Goal: Task Accomplishment & Management: Use online tool/utility

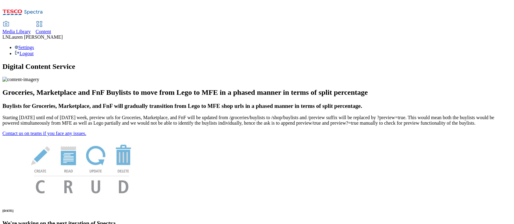
click at [51, 29] on span "Content" at bounding box center [44, 31] width 16 height 5
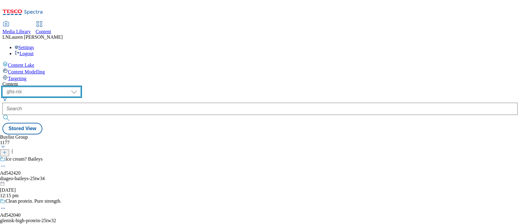
click at [81, 87] on select "ghs-roi ghs-uk" at bounding box center [41, 92] width 78 height 10
select select "ghs-uk"
click at [79, 87] on select "ghs-roi ghs-uk" at bounding box center [41, 92] width 78 height 10
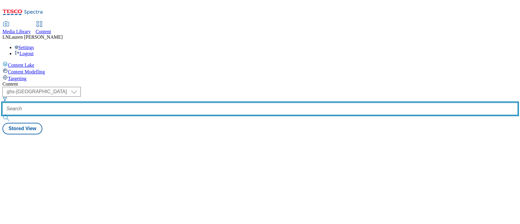
click at [151, 103] on input "text" at bounding box center [259, 109] width 515 height 12
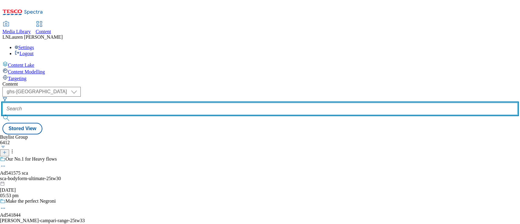
paste input "541677"
click at [151, 103] on input "541677" at bounding box center [259, 109] width 515 height 12
type input "541677"
click at [2, 115] on button "submit" at bounding box center [6, 118] width 9 height 6
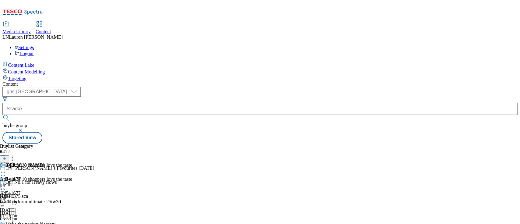
click at [44, 162] on div "Jacobs Douwe Egberts" at bounding box center [24, 164] width 39 height 5
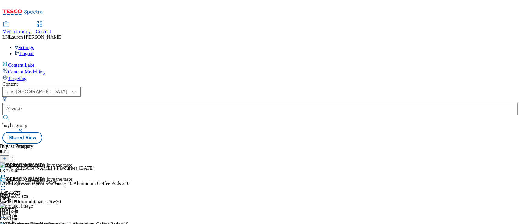
click at [72, 176] on div "9 out of 10 shoppers love the taste Ad541677 jde 29 Sept 2025 01:26 pm" at bounding box center [36, 197] width 72 height 42
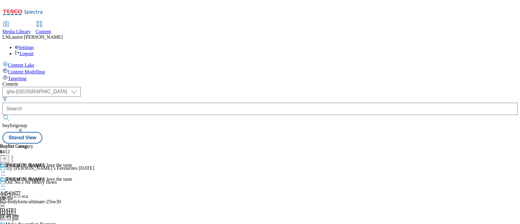
drag, startPoint x: 281, startPoint y: 93, endPoint x: 306, endPoint y: 87, distance: 26.2
click at [306, 143] on div "Buylist Group 6412 Try fred’s Favourites today Our No.1 for Heavy flows Ad54157…" at bounding box center [259, 143] width 515 height 0
drag, startPoint x: 283, startPoint y: 95, endPoint x: 305, endPoint y: 87, distance: 23.7
click at [305, 143] on div "Buylist Group 6412 Try fred’s Favourites today Our No.1 for Heavy flows Ad54157…" at bounding box center [259, 143] width 515 height 0
click at [6, 183] on icon at bounding box center [3, 186] width 6 height 6
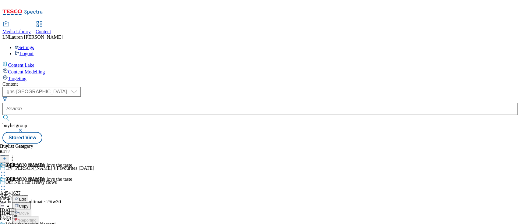
click at [28, 195] on button "Edit" at bounding box center [20, 198] width 16 height 7
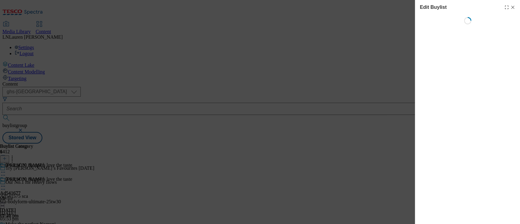
select select "tactical"
select select "supplier funded short term 1-3 weeks"
select select "dunnhumby"
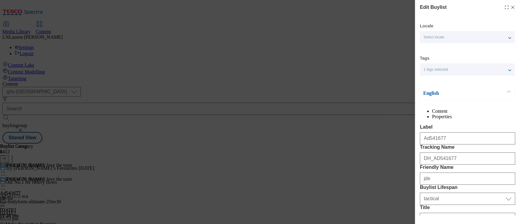
select select "Banner"
click at [510, 9] on icon "Modal" at bounding box center [512, 7] width 5 height 5
select select "tactical"
select select "supplier funded short term 1-3 weeks"
select select "dunnhumby"
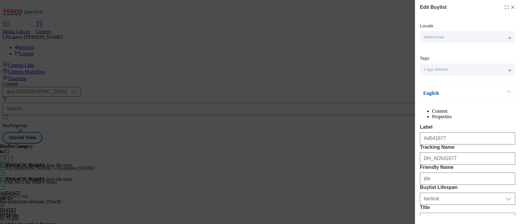
select select "Banner"
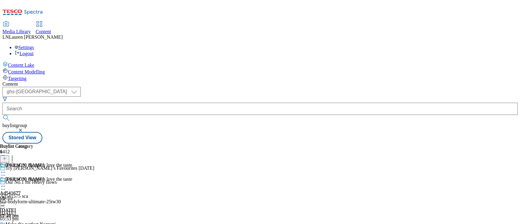
click at [44, 176] on div "Jacobs Douwe Egberts Ad541677 jde-lor 19 Sept 2025 02:47 pm" at bounding box center [22, 197] width 44 height 42
click at [6, 183] on icon at bounding box center [3, 186] width 6 height 6
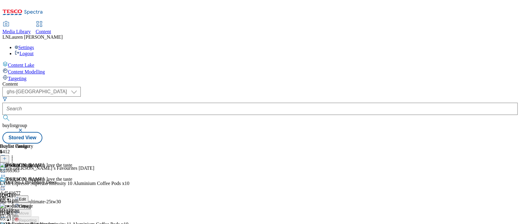
click at [28, 195] on button "Edit" at bounding box center [20, 198] width 16 height 7
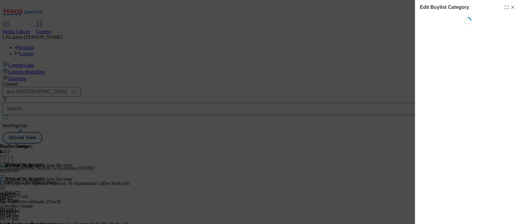
click at [373, 107] on body "Icons icon_account icon_add icon_backward_link icon_basket icon_benefits icon_c…" at bounding box center [259, 72] width 515 height 141
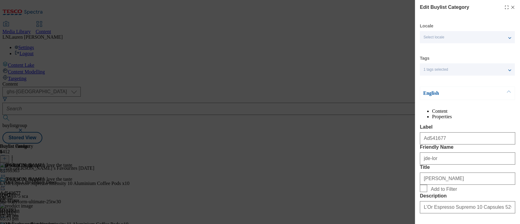
click at [511, 6] on line "Modal" at bounding box center [512, 7] width 3 height 3
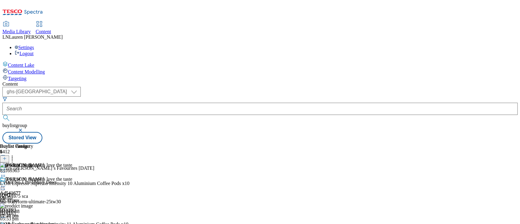
click at [6, 172] on icon at bounding box center [3, 175] width 6 height 6
click at [28, 184] on button "Edit" at bounding box center [20, 187] width 16 height 7
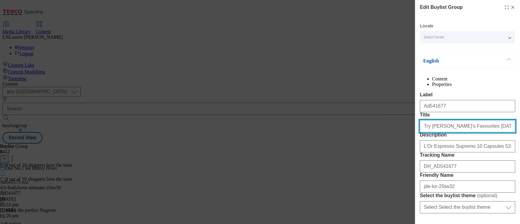
click at [440, 132] on input "Try fred’s Favourites today" at bounding box center [467, 126] width 95 height 12
click at [430, 132] on input "Try fred’s Favourites today" at bounding box center [467, 126] width 95 height 12
click at [459, 132] on input "Try Fred’s Favourites today" at bounding box center [467, 126] width 95 height 12
click at [441, 132] on input "Try Fred’s Favourites today" at bounding box center [467, 126] width 95 height 12
type input "Try Fred’s favourites today"
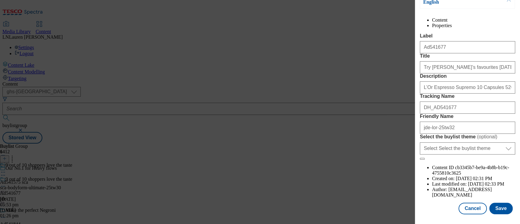
scroll to position [93, 0]
click at [498, 203] on button "Save" at bounding box center [500, 209] width 23 height 12
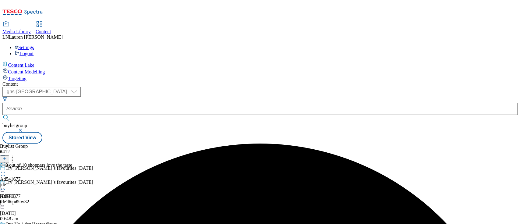
click at [6, 169] on icon at bounding box center [3, 172] width 6 height 6
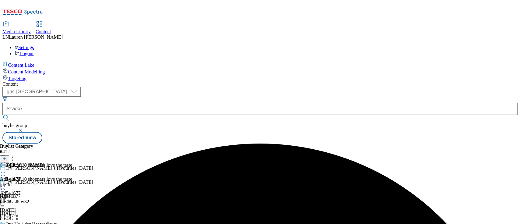
click at [6, 183] on icon at bounding box center [3, 186] width 6 height 6
click at [36, 223] on button "Preview" at bounding box center [23, 226] width 23 height 7
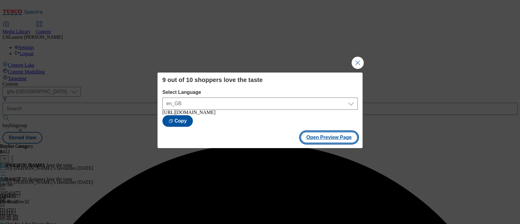
click at [317, 142] on button "Open Preview Page" at bounding box center [329, 138] width 58 height 12
click at [356, 57] on button "Close Modal" at bounding box center [358, 63] width 12 height 12
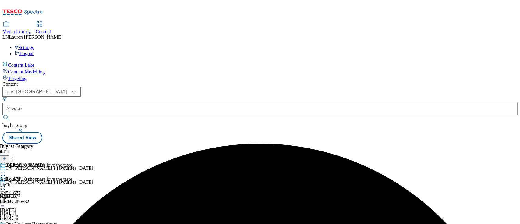
click at [5, 186] on circle at bounding box center [4, 186] width 1 height 1
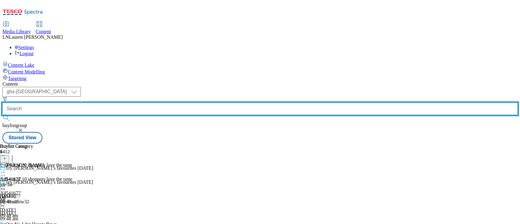
click at [139, 103] on input "text" at bounding box center [259, 109] width 515 height 12
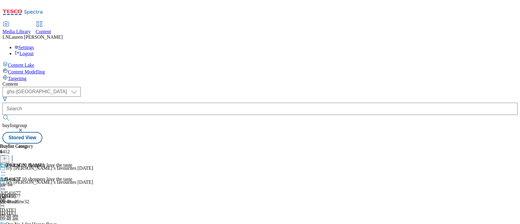
click at [31, 22] on link "Media Library" at bounding box center [16, 28] width 28 height 13
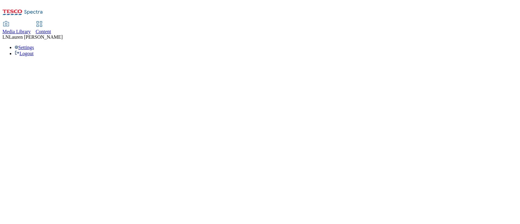
select select "flare-ghs"
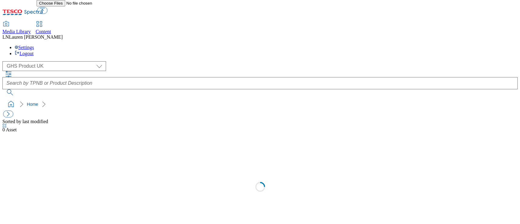
select select "flare-ghs"
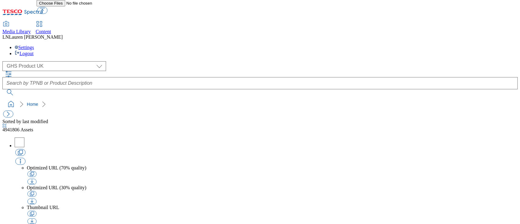
click at [51, 29] on span "Content" at bounding box center [44, 31] width 16 height 5
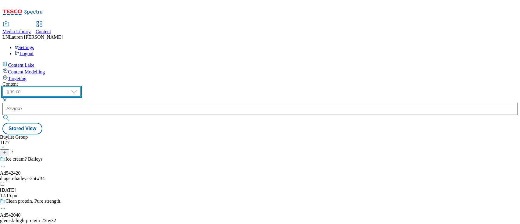
click at [81, 87] on select "ghs-roi ghs-uk" at bounding box center [41, 92] width 78 height 10
select select "ghs-uk"
click at [79, 87] on select "ghs-roi ghs-uk" at bounding box center [41, 92] width 78 height 10
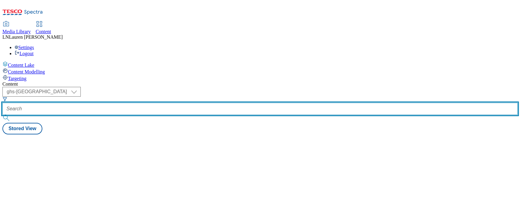
click at [138, 103] on input "text" at bounding box center [259, 109] width 515 height 12
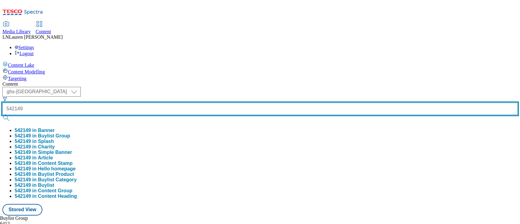
type input "542149"
click at [2, 115] on button "submit" at bounding box center [6, 118] width 9 height 6
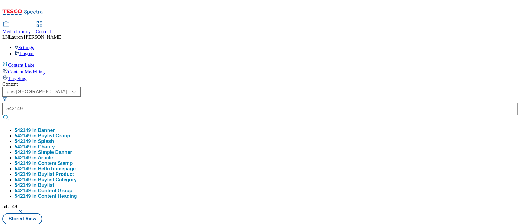
click at [299, 22] on div "Media Library Content LN Lauren Nader Settings Logout" at bounding box center [259, 39] width 515 height 35
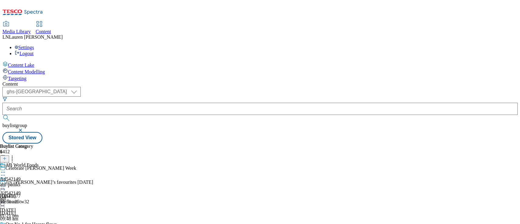
click at [39, 162] on div "AB World Foods Ad542149 abf-pataks 18 Sept 2025 10:51 am" at bounding box center [19, 183] width 39 height 42
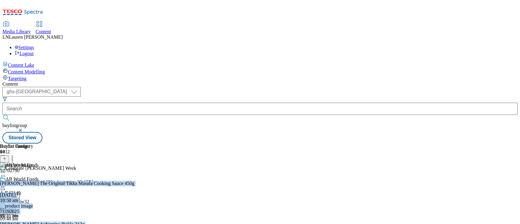
drag, startPoint x: 519, startPoint y: 91, endPoint x: 517, endPoint y: 208, distance: 117.6
click at [517, 143] on div "Content Lake Content Modelling Targeting Content ( optional ) ghs-roi ghs-uk gh…" at bounding box center [259, 102] width 515 height 82
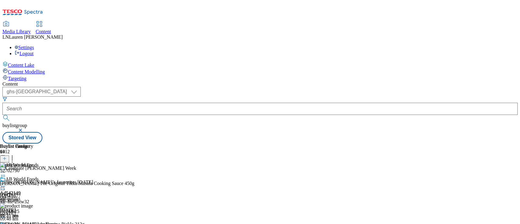
click at [399, 87] on div "( optional ) ghs-roi ghs-uk ghs-uk buylistgroup Stored View" at bounding box center [259, 115] width 515 height 57
